Goal: Communication & Community: Share content

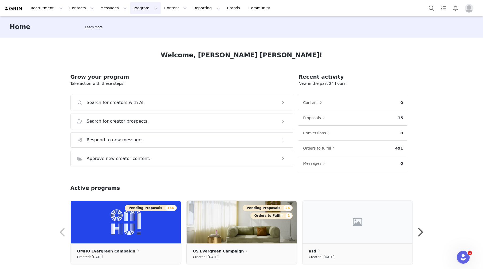
click at [136, 12] on button "Program Program" at bounding box center [145, 8] width 30 height 12
click at [140, 25] on p "Activations" at bounding box center [136, 24] width 21 height 6
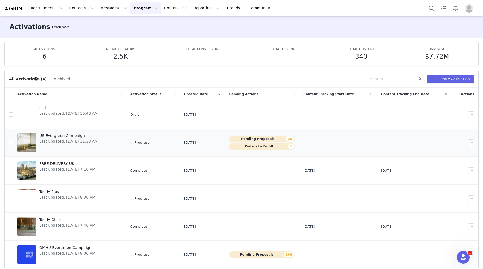
scroll to position [20, 0]
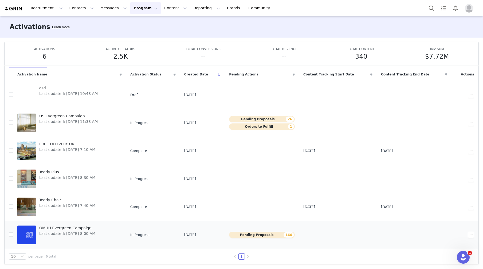
click at [76, 188] on span "OMHU Evergreen Campaign" at bounding box center [67, 228] width 56 height 6
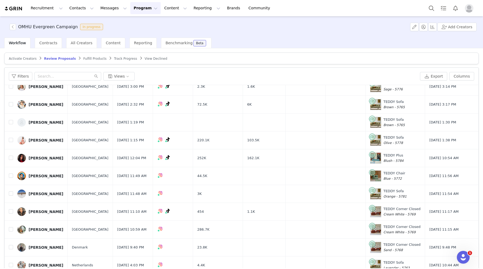
scroll to position [25, 0]
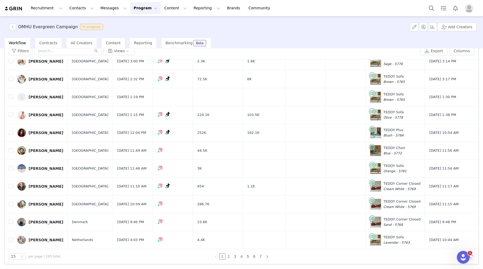
click at [227, 188] on link "2" at bounding box center [229, 257] width 6 height 6
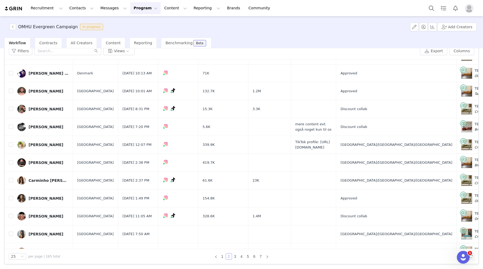
scroll to position [246, 0]
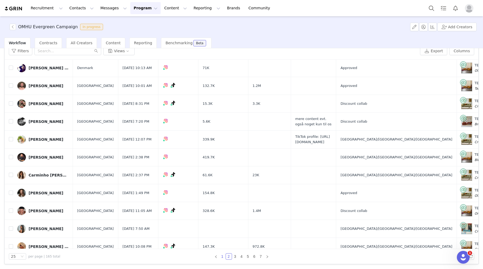
click at [221, 188] on link "1" at bounding box center [222, 257] width 6 height 6
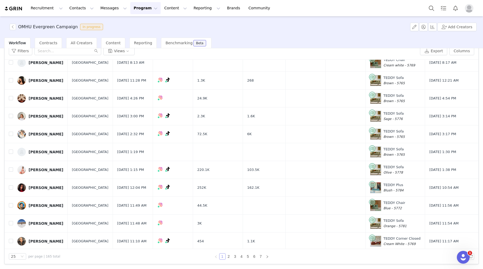
scroll to position [270, 0]
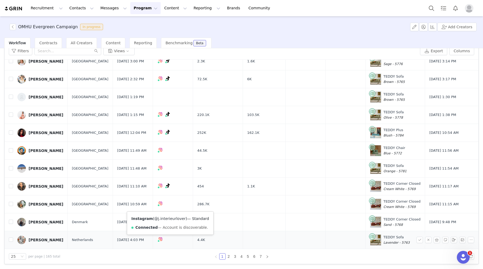
click at [169, 188] on link "@j.interieurlover" at bounding box center [169, 219] width 31 height 4
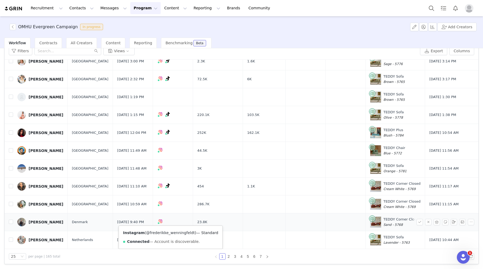
click at [169, 188] on link "@frederikke_wenningfeldt" at bounding box center [170, 233] width 49 height 4
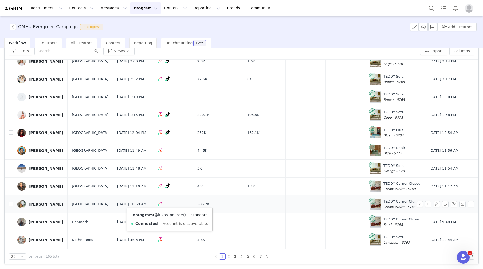
click at [166, 188] on link "@lukas_pousset" at bounding box center [169, 215] width 30 height 4
click at [42, 188] on div "Lukas Pousset" at bounding box center [46, 204] width 35 height 4
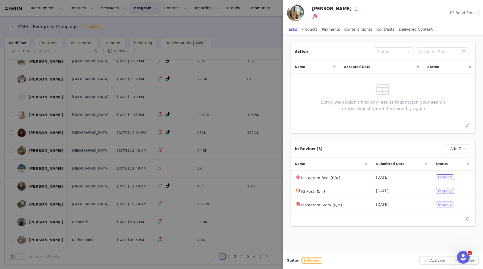
click at [352, 8] on button "button" at bounding box center [356, 9] width 9 height 9
click at [109, 104] on div at bounding box center [241, 134] width 483 height 269
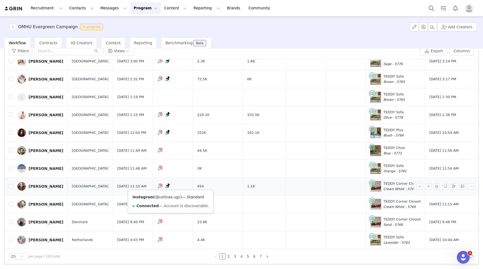
click at [165, 188] on link "@celinaa.ugc" at bounding box center [167, 197] width 25 height 4
click at [168, 188] on link "@_celina_ugc" at bounding box center [165, 197] width 25 height 4
click at [42, 186] on div "Celina Schmitt" at bounding box center [46, 186] width 35 height 4
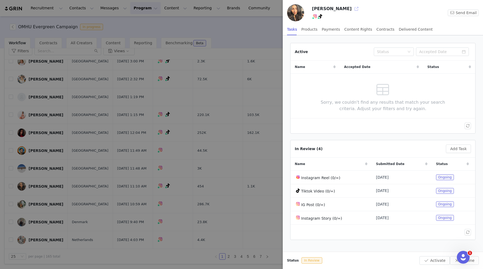
click at [352, 9] on button "button" at bounding box center [356, 9] width 9 height 9
click at [115, 75] on div at bounding box center [241, 134] width 483 height 269
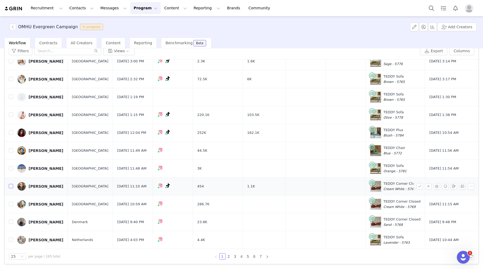
click at [11, 186] on input "checkbox" at bounding box center [11, 186] width 4 height 4
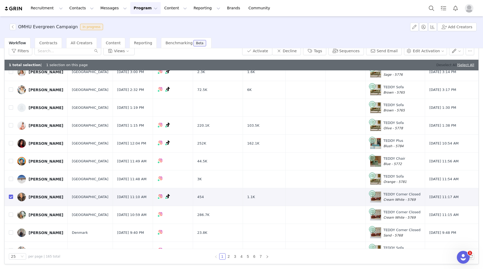
click at [382, 64] on link "Deselect All" at bounding box center [446, 65] width 21 height 4
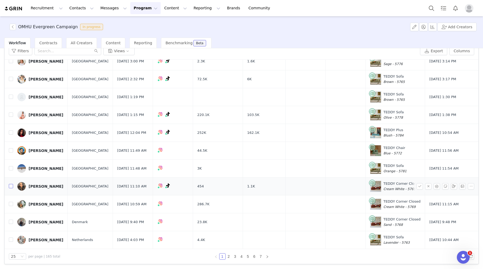
click at [11, 187] on input "checkbox" at bounding box center [11, 186] width 4 height 4
checkbox input "true"
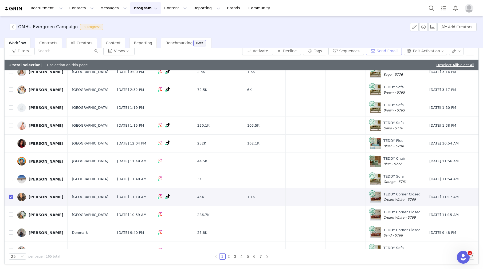
click at [382, 51] on button "Send Email" at bounding box center [384, 51] width 36 height 9
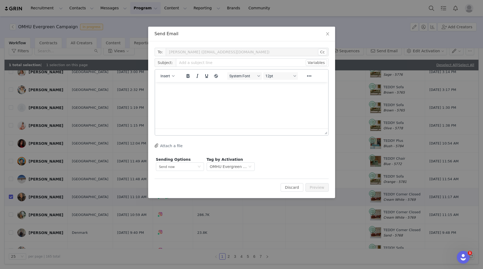
scroll to position [0, 0]
click at [162, 62] on span "Subject:" at bounding box center [164, 62] width 21 height 9
click at [167, 79] on button "Insert" at bounding box center [167, 75] width 18 height 7
click at [184, 85] on div "Insert Template" at bounding box center [187, 85] width 48 height 6
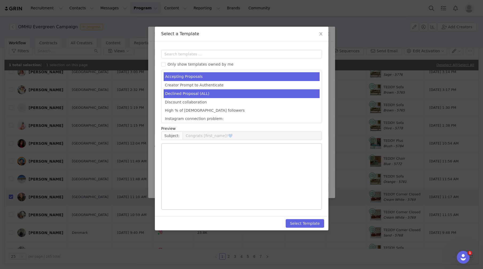
click at [201, 95] on li "Declined Proposal (ALL)" at bounding box center [242, 93] width 156 height 9
type input "Thank you for your interest in our latest campaign!"
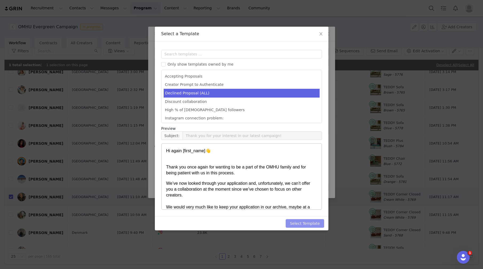
click at [311, 188] on button "Select Template" at bounding box center [304, 223] width 38 height 9
type input "Thank you for your interest in our latest campaign!"
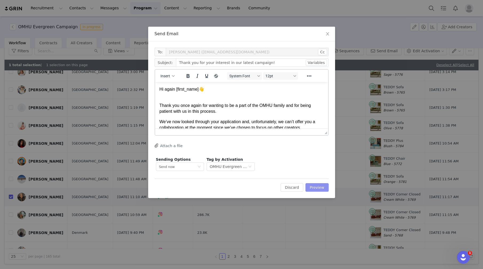
click at [324, 187] on button "Preview" at bounding box center [316, 187] width 23 height 9
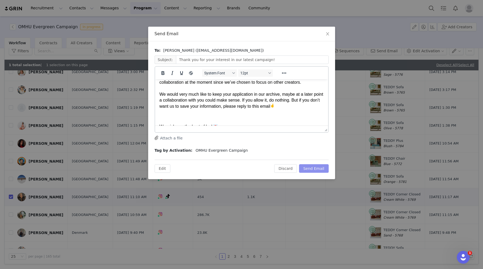
scroll to position [77, 0]
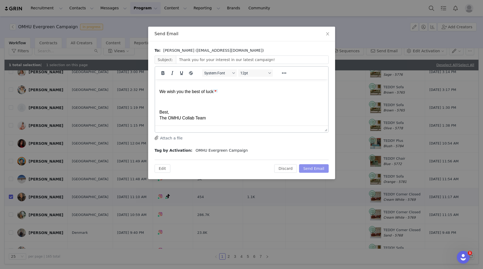
click at [316, 170] on button "Send Email" at bounding box center [314, 168] width 30 height 9
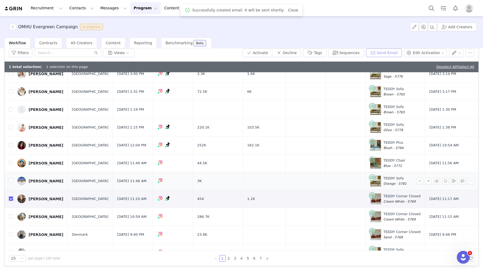
scroll to position [0, 0]
click at [291, 52] on button "Decline" at bounding box center [286, 53] width 29 height 9
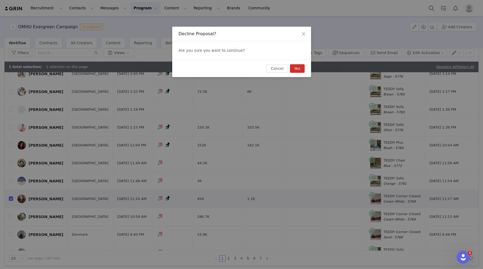
click at [298, 68] on button "Yes" at bounding box center [297, 68] width 15 height 9
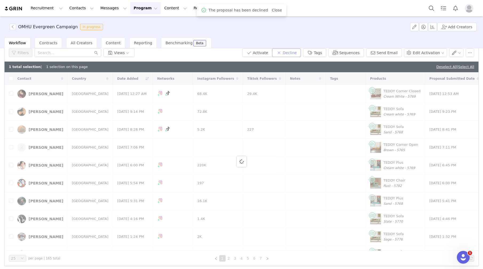
checkbox input "false"
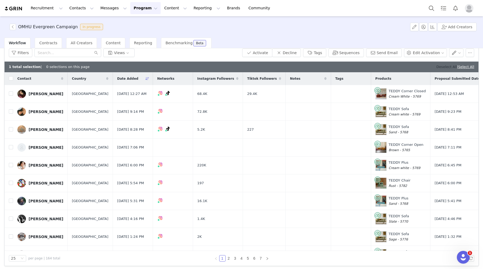
click at [382, 67] on link "Deselect All" at bounding box center [446, 67] width 21 height 4
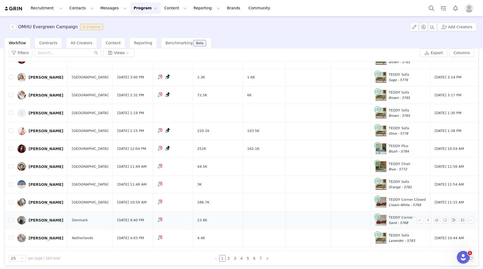
scroll to position [280, 0]
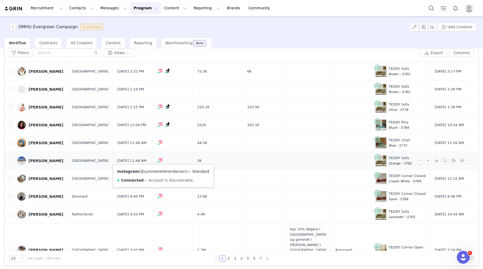
click at [160, 171] on link "@summerellehenderson" at bounding box center [163, 171] width 46 height 4
click at [55, 161] on div "Summer Henderson" at bounding box center [46, 161] width 35 height 4
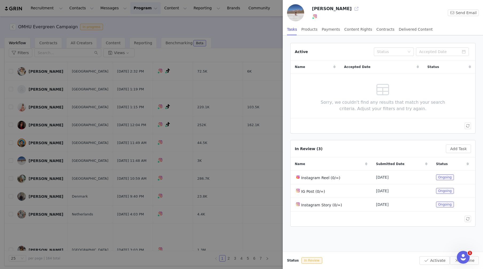
click at [359, 7] on button "button" at bounding box center [356, 9] width 9 height 9
click at [185, 164] on div at bounding box center [241, 134] width 483 height 269
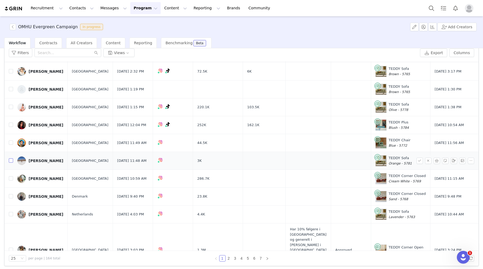
click at [10, 162] on input "checkbox" at bounding box center [11, 160] width 4 height 4
checkbox input "true"
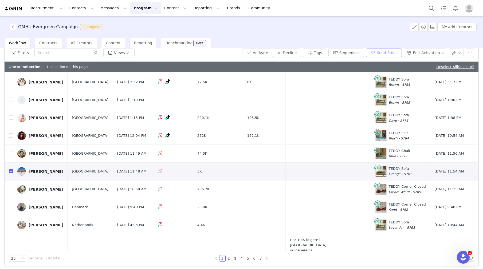
click at [382, 53] on button "Send Email" at bounding box center [384, 53] width 36 height 9
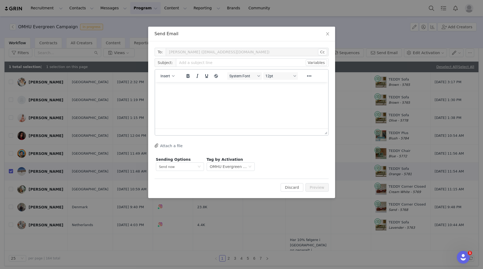
scroll to position [0, 0]
click at [170, 77] on button "Insert" at bounding box center [167, 75] width 18 height 7
click at [185, 88] on div "Insert Template" at bounding box center [187, 85] width 48 height 6
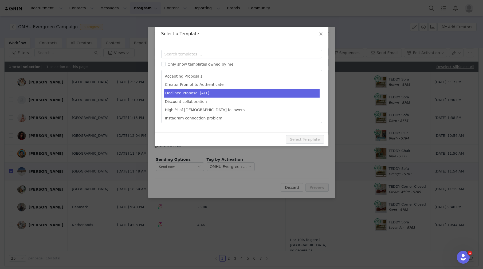
click at [189, 95] on li "Declined Proposal (ALL)" at bounding box center [242, 93] width 156 height 9
type input "Thank you for your interest in our latest campaign!"
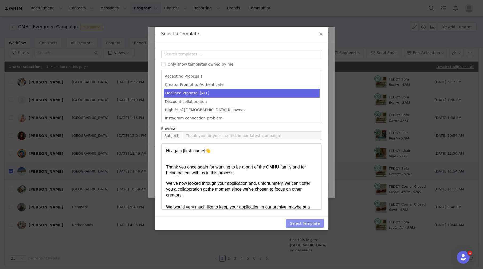
click at [304, 188] on button "Select Template" at bounding box center [304, 223] width 38 height 9
type input "Thank you for your interest in our latest campaign!"
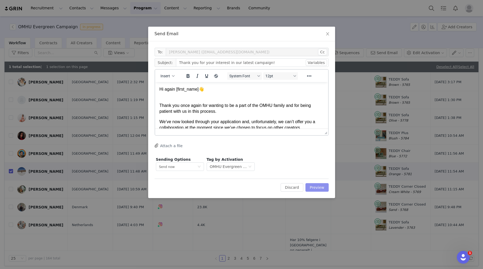
click at [320, 188] on button "Preview" at bounding box center [316, 187] width 23 height 9
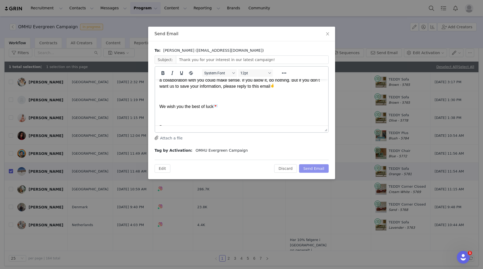
scroll to position [77, 0]
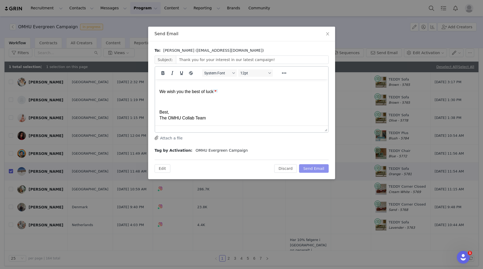
click at [313, 169] on button "Send Email" at bounding box center [314, 168] width 30 height 9
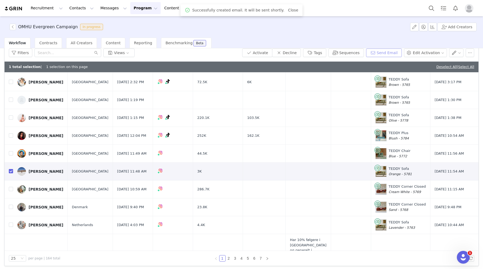
scroll to position [0, 0]
click at [293, 51] on button "Decline" at bounding box center [286, 53] width 29 height 9
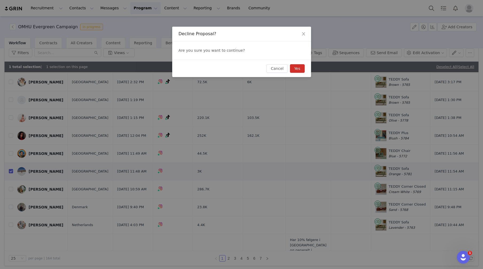
click at [300, 67] on button "Yes" at bounding box center [297, 68] width 15 height 9
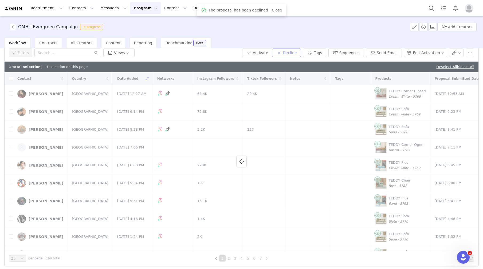
checkbox input "false"
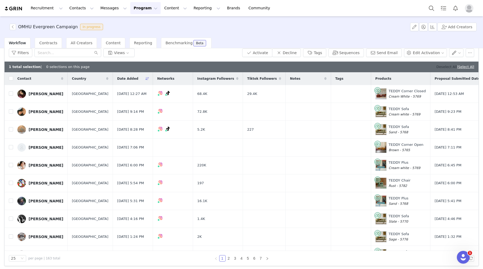
click at [382, 68] on link "Deselect All" at bounding box center [446, 67] width 21 height 4
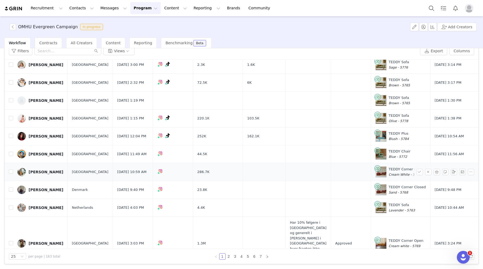
scroll to position [267, 0]
click at [162, 164] on link "@mowgli.tattoo" at bounding box center [164, 165] width 35 height 4
click at [44, 155] on div "[PERSON_NAME]" at bounding box center [46, 154] width 35 height 4
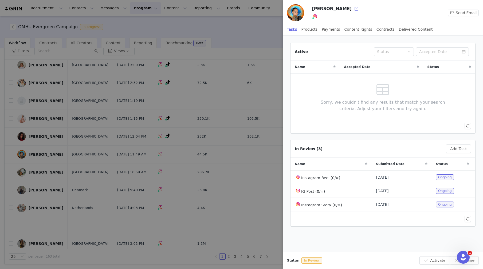
click at [352, 9] on button "button" at bounding box center [356, 9] width 9 height 9
click at [165, 124] on div at bounding box center [241, 134] width 483 height 269
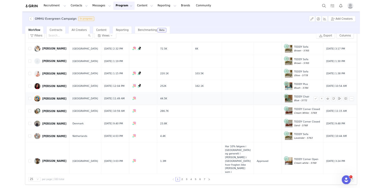
scroll to position [269, 0]
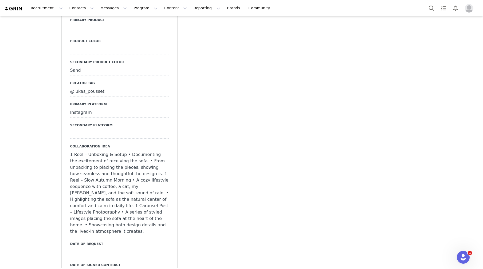
scroll to position [349, 0]
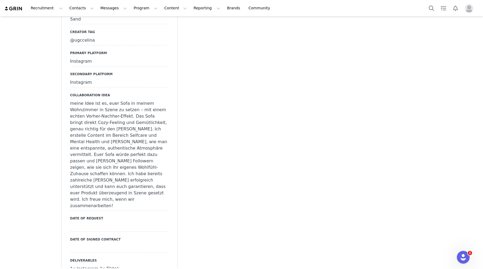
scroll to position [415, 0]
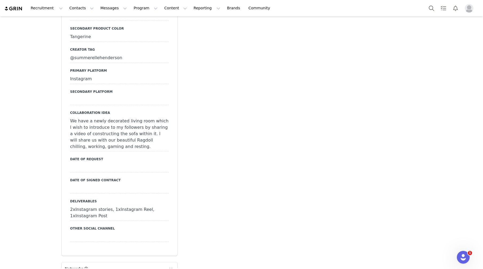
scroll to position [379, 0]
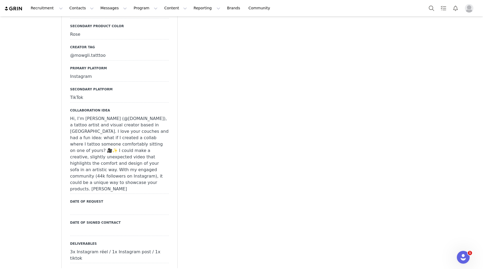
scroll to position [386, 0]
